Goal: Task Accomplishment & Management: Use online tool/utility

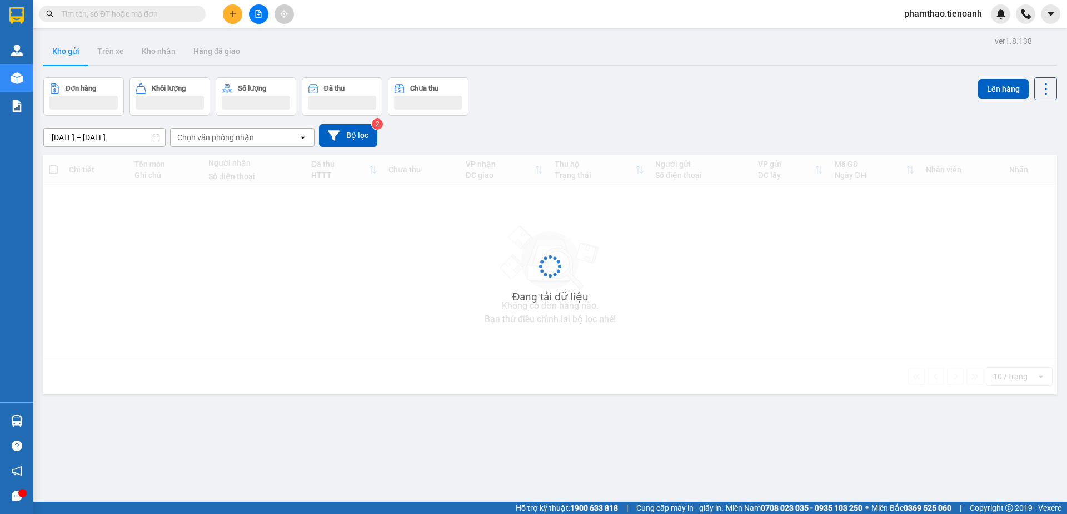
click at [226, 15] on button at bounding box center [232, 13] width 19 height 19
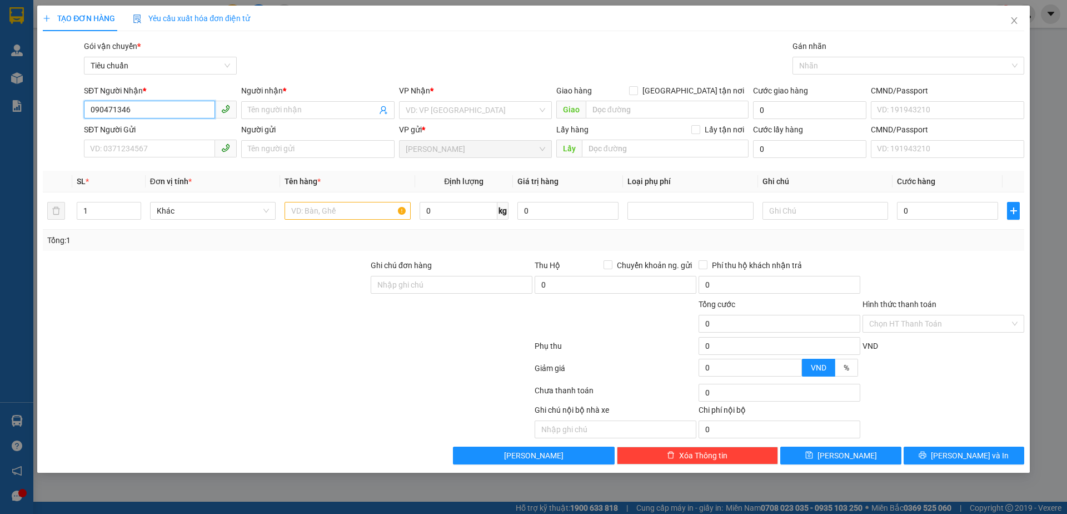
type input "0904713467"
click at [192, 134] on div "0904713467 - A VINH" at bounding box center [160, 132] width 139 height 12
type input "A VINH"
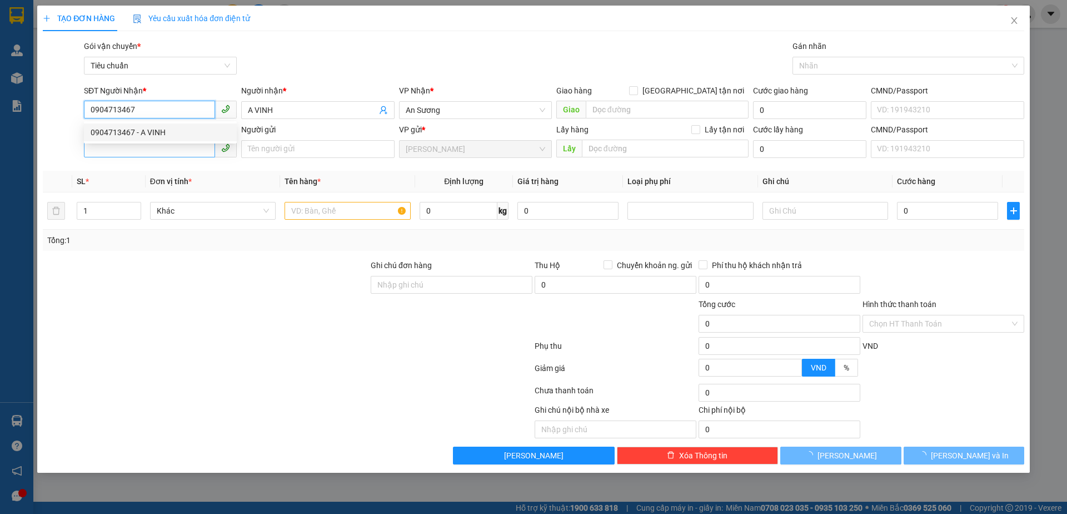
type input "60.000"
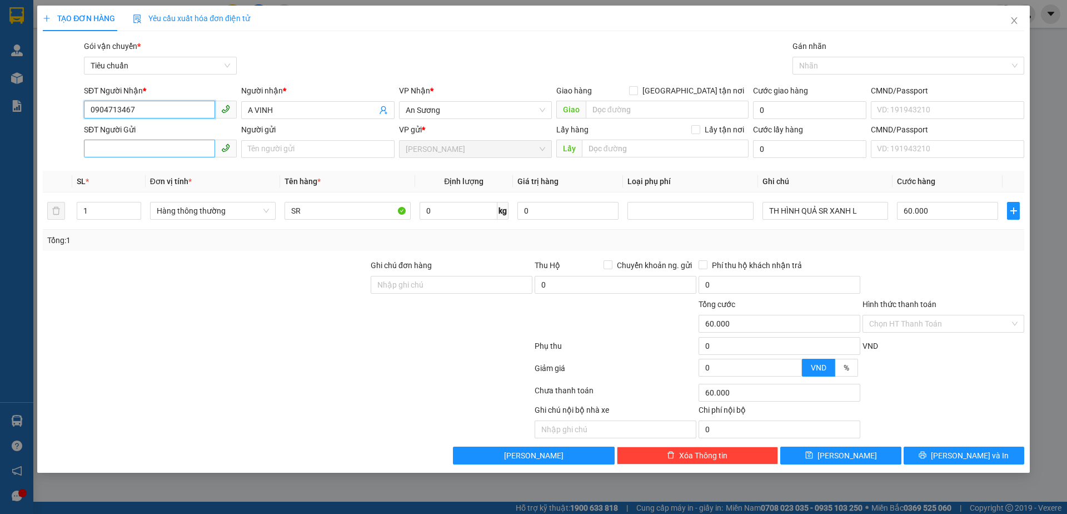
type input "0904713467"
click at [191, 144] on input "SĐT Người Gửi" at bounding box center [149, 148] width 131 height 18
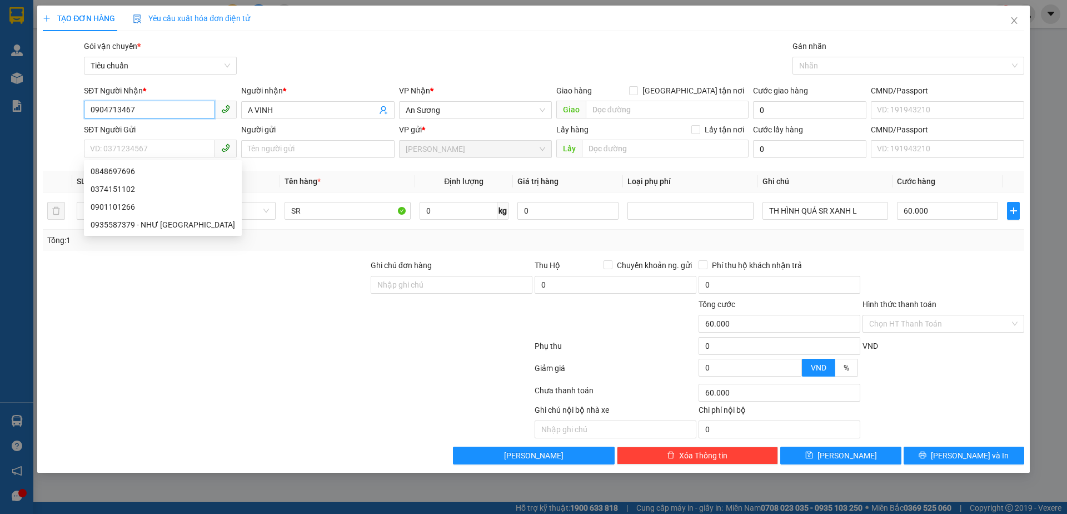
click at [176, 108] on input "0904713467" at bounding box center [149, 110] width 131 height 18
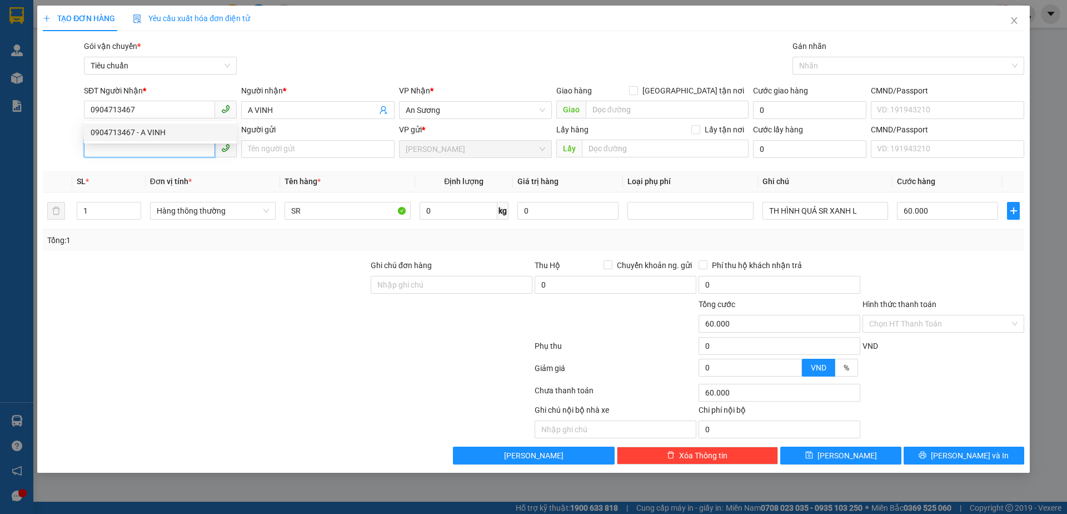
click at [186, 151] on input "SĐT Người Gửi" at bounding box center [149, 148] width 131 height 18
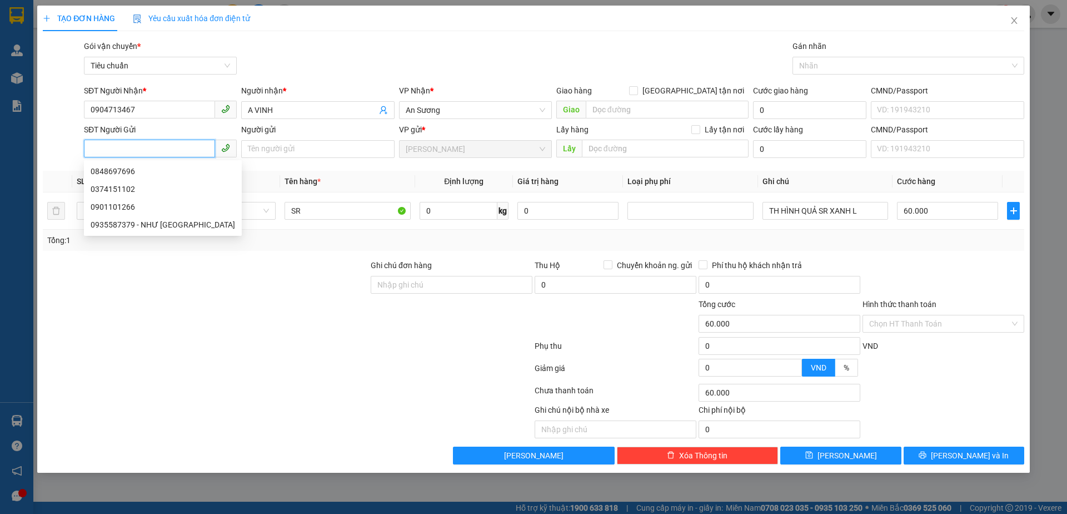
paste input "0904713467"
type input "0904713467"
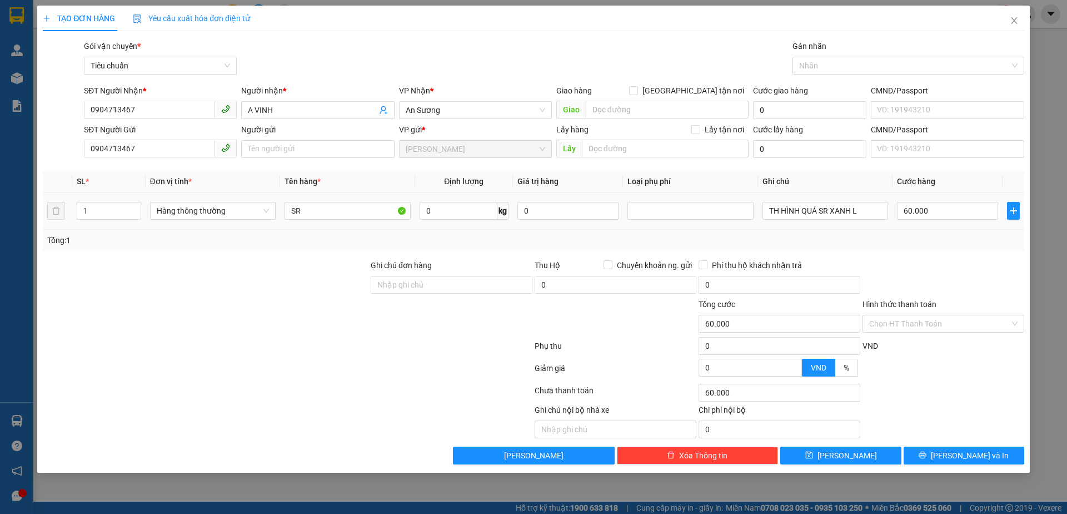
click at [223, 220] on div "Hàng thông thường" at bounding box center [213, 211] width 126 height 22
click at [221, 214] on span "Hàng thông thường" at bounding box center [213, 210] width 112 height 17
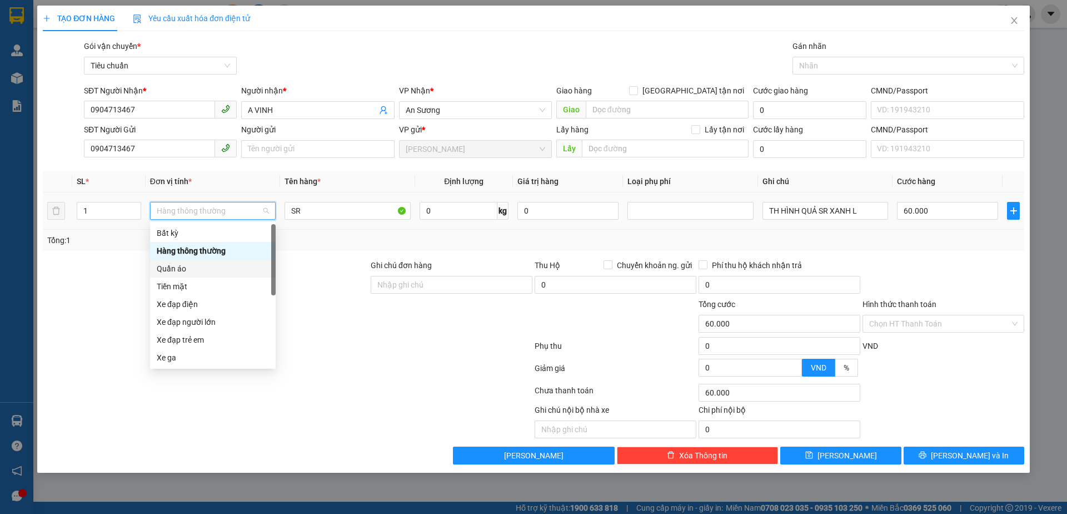
scroll to position [53, 0]
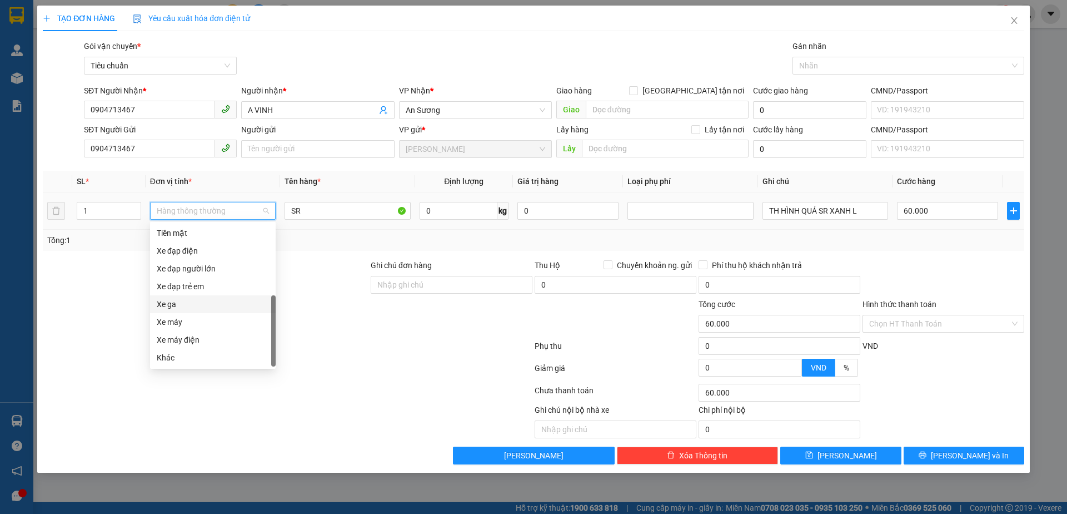
click at [203, 299] on div "Xe ga" at bounding box center [213, 304] width 112 height 12
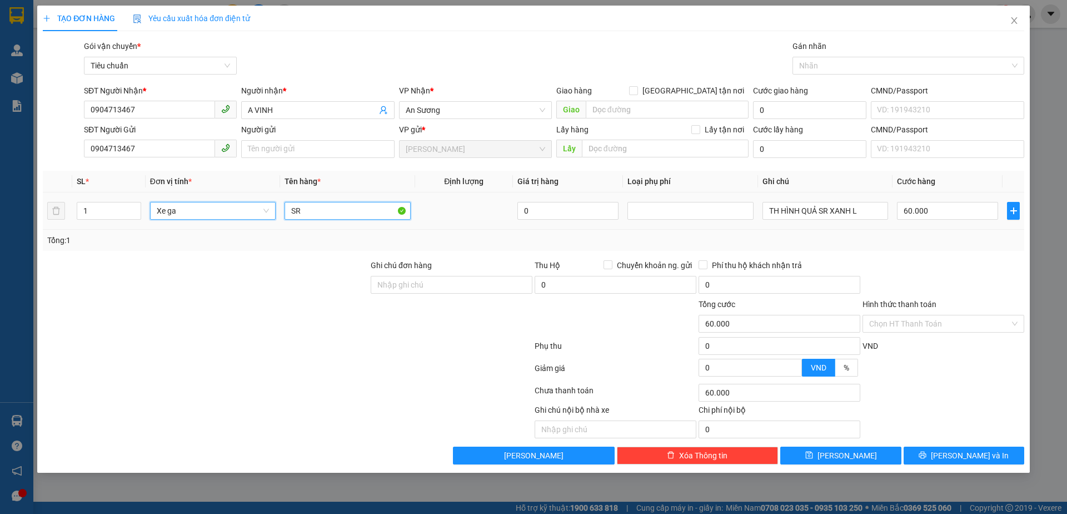
click at [367, 216] on input "SR" at bounding box center [348, 211] width 126 height 18
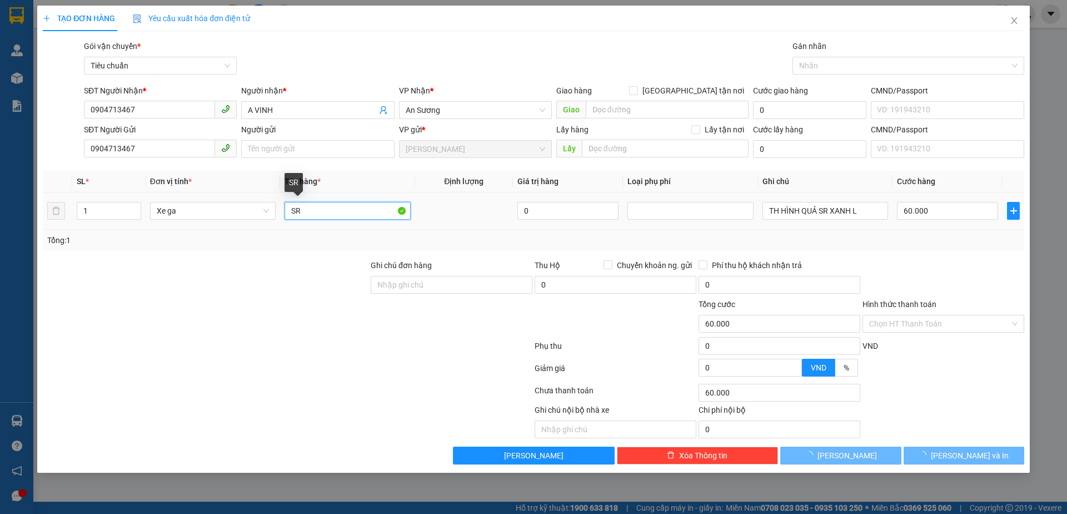
click at [367, 216] on input "SR" at bounding box center [348, 211] width 126 height 18
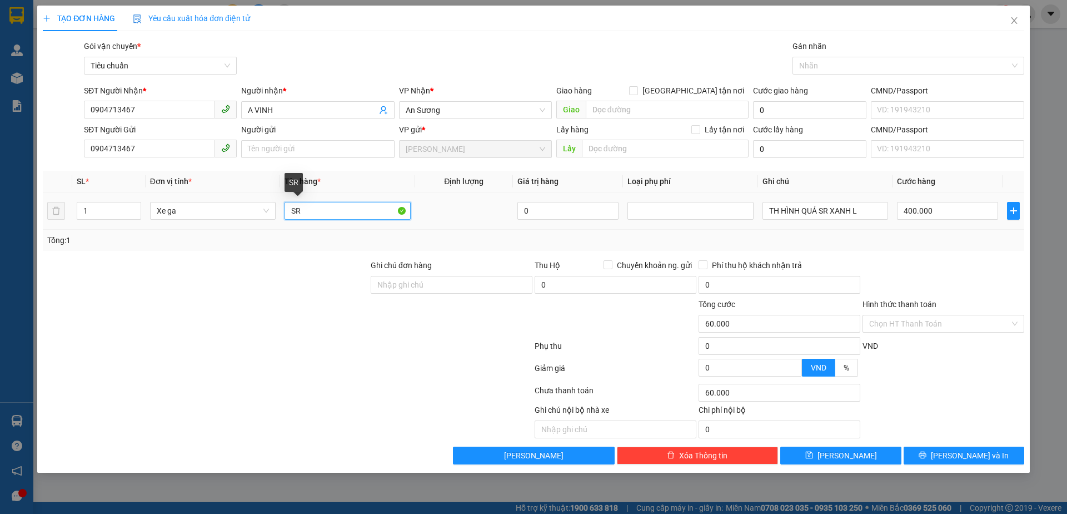
type input "400.000"
type input "x"
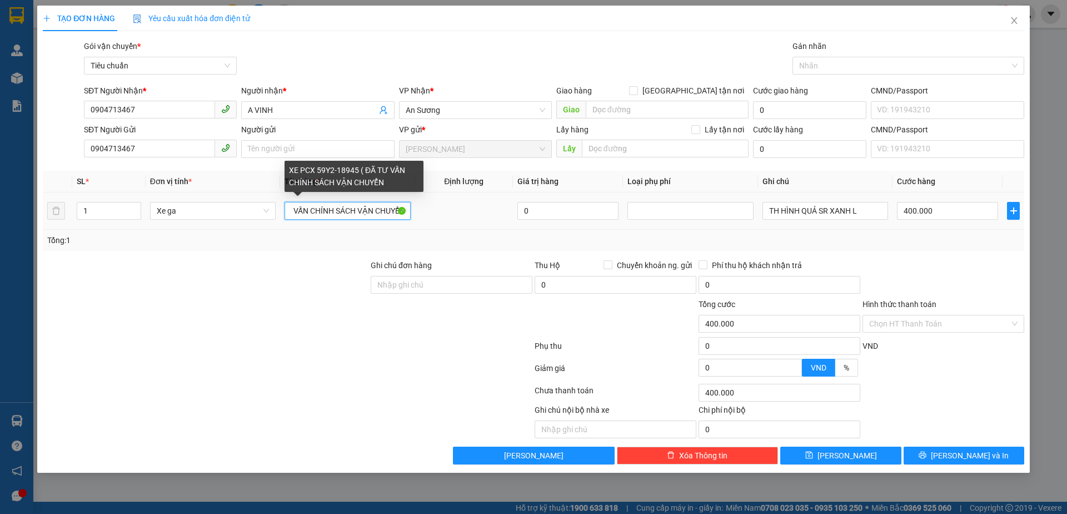
scroll to position [0, 101]
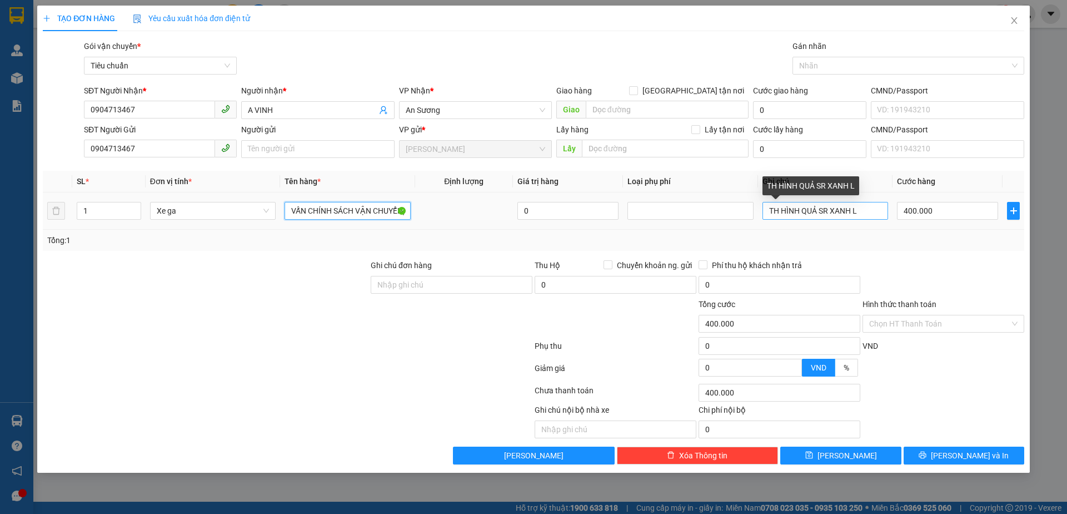
type input "XE PCX 59Y2-18945 ( ĐÃ TƯ VẤN CHÍNH SÁCH VẬN CHUYỂN)"
click at [790, 208] on input "TH HÌNH QUẢ SR XANH L" at bounding box center [826, 211] width 126 height 18
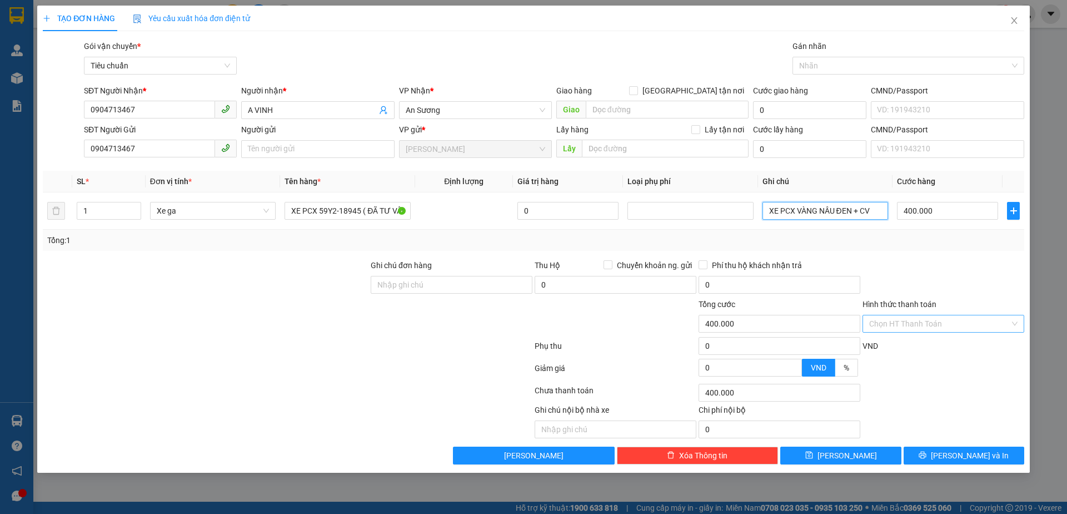
type input "XE PCX VÀNG NÂU ĐEN + CV"
click at [933, 318] on input "Hình thức thanh toán" at bounding box center [939, 323] width 141 height 17
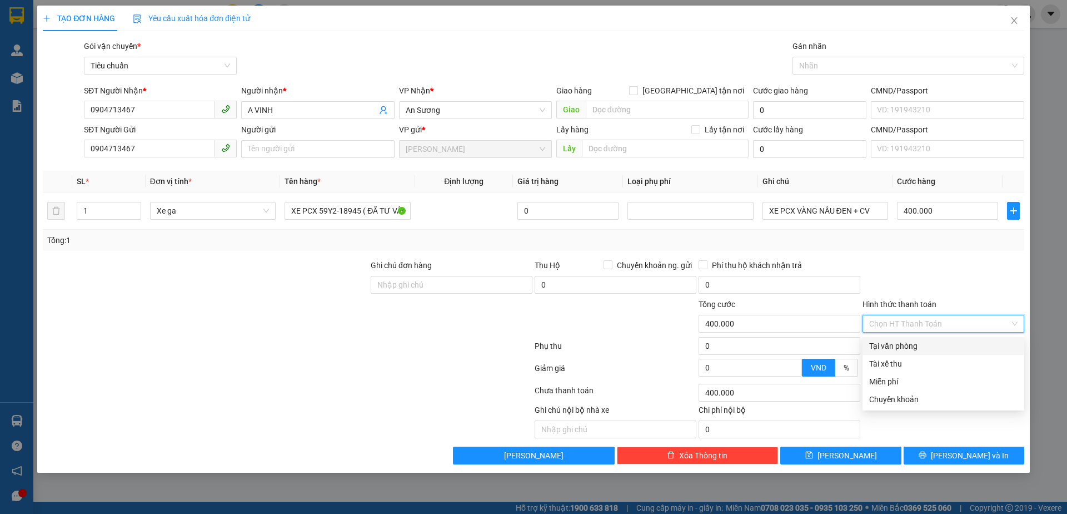
click at [930, 344] on div "Tại văn phòng" at bounding box center [943, 346] width 148 height 12
type input "0"
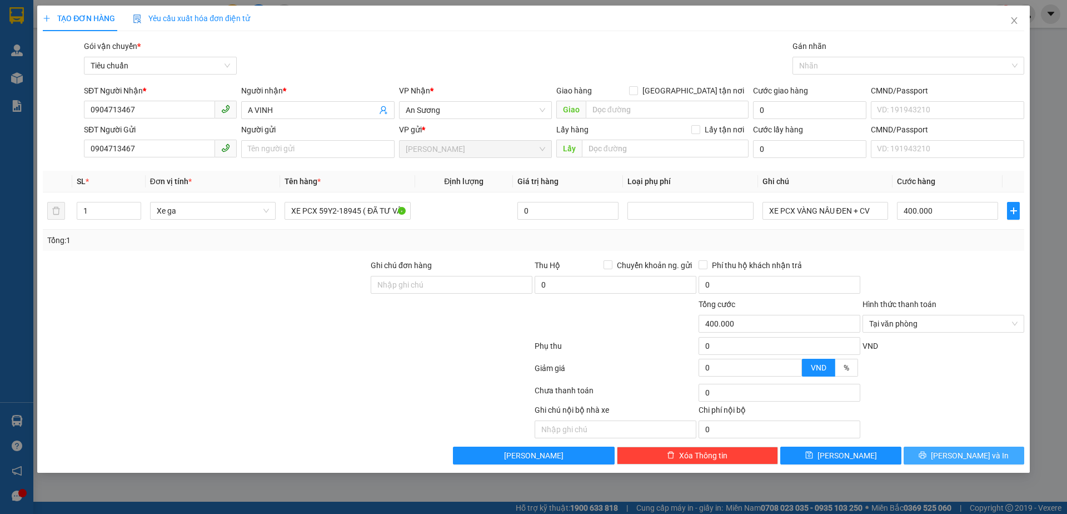
click at [955, 452] on span "[PERSON_NAME] và In" at bounding box center [970, 455] width 78 height 12
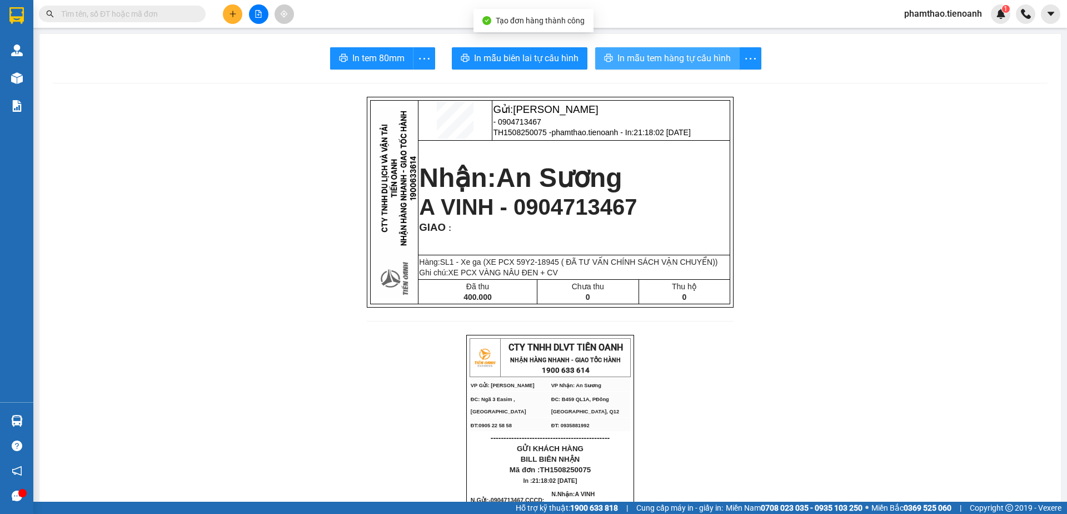
click at [689, 50] on button "In mẫu tem hàng tự cấu hình" at bounding box center [667, 58] width 144 height 22
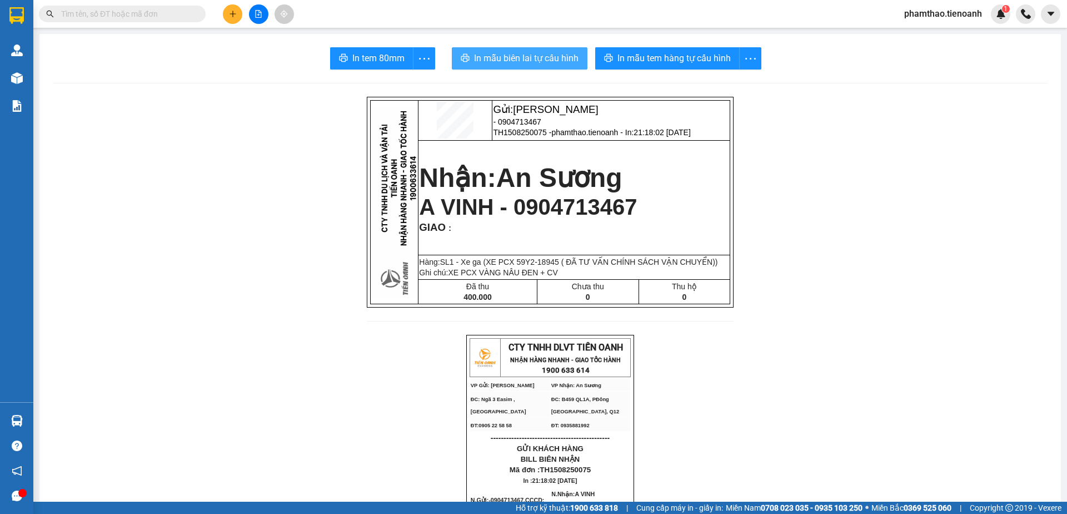
click at [545, 58] on span "In mẫu biên lai tự cấu hình" at bounding box center [526, 58] width 104 height 14
